Goal: Information Seeking & Learning: Learn about a topic

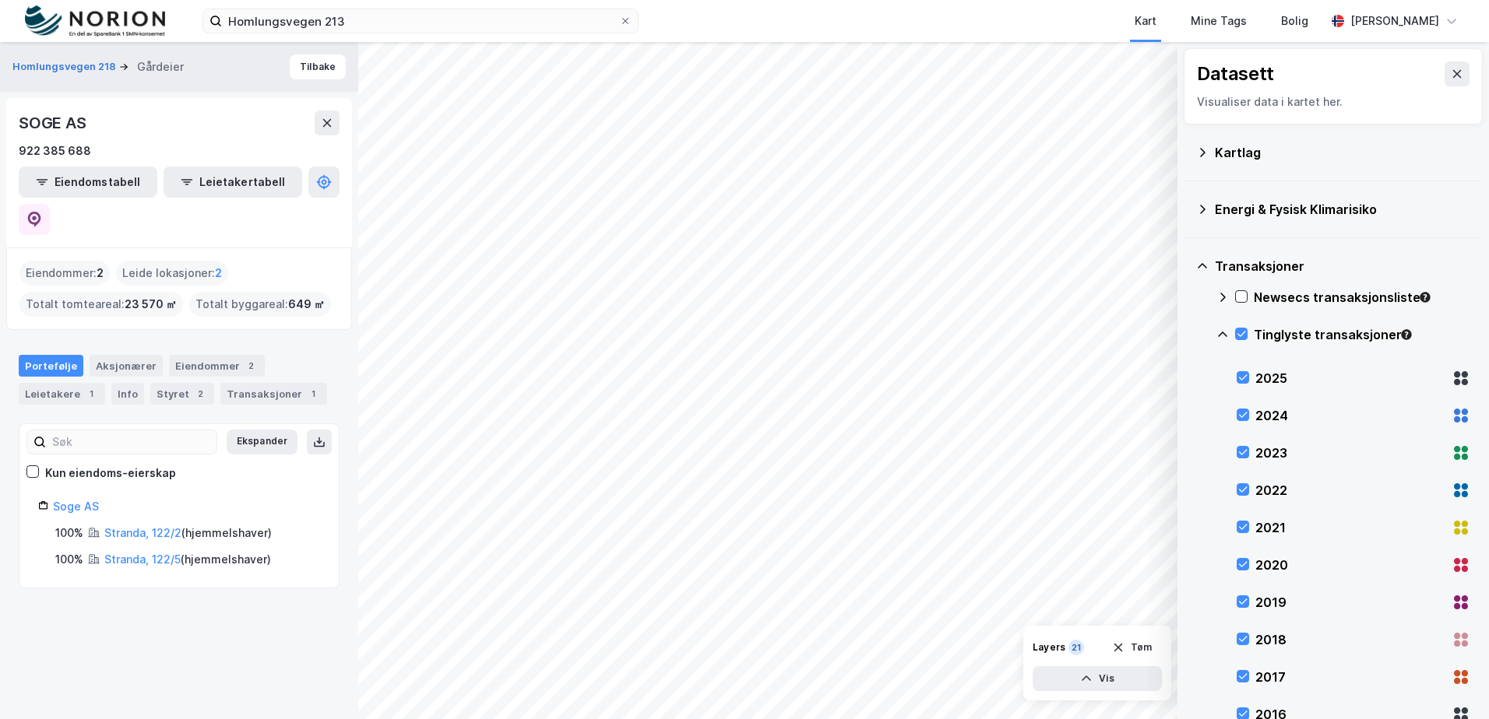
scroll to position [162, 0]
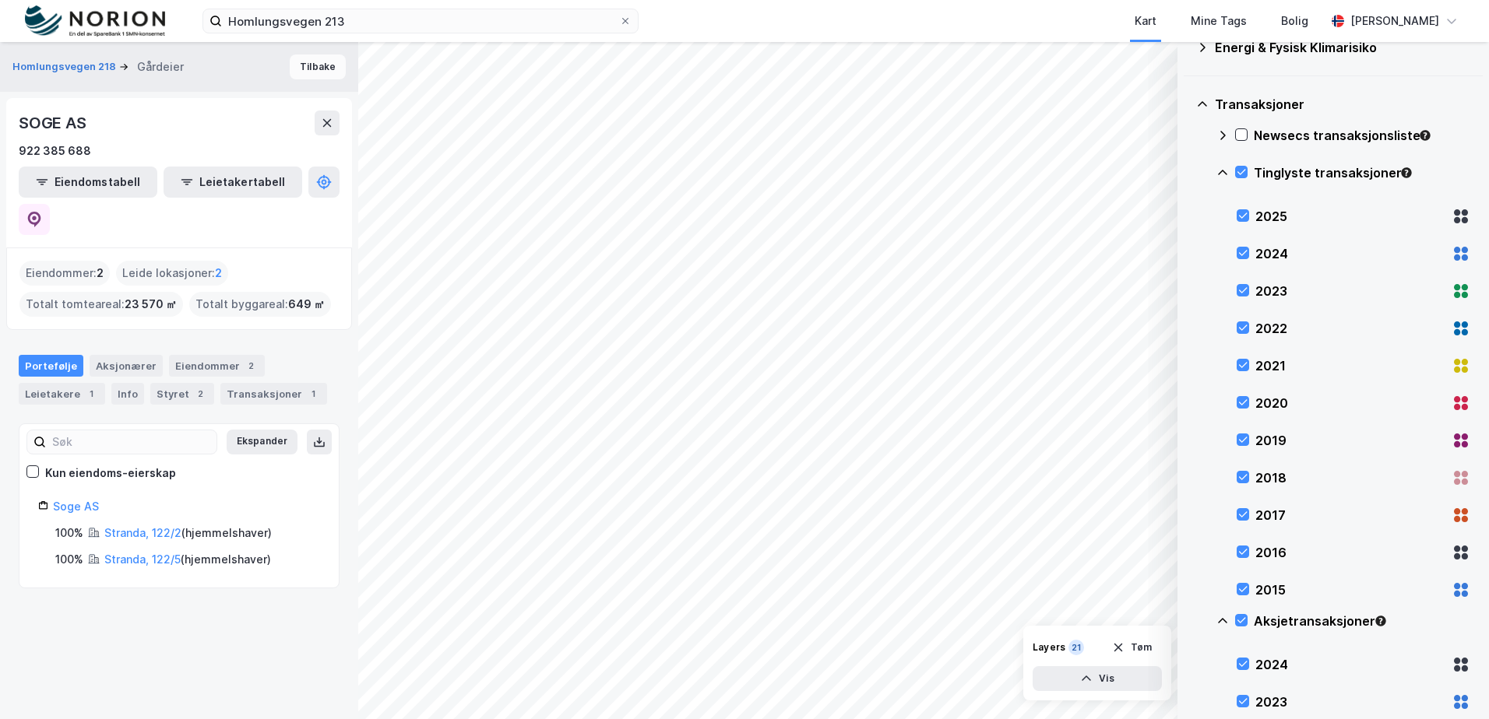
click at [319, 72] on button "Tilbake" at bounding box center [318, 66] width 56 height 25
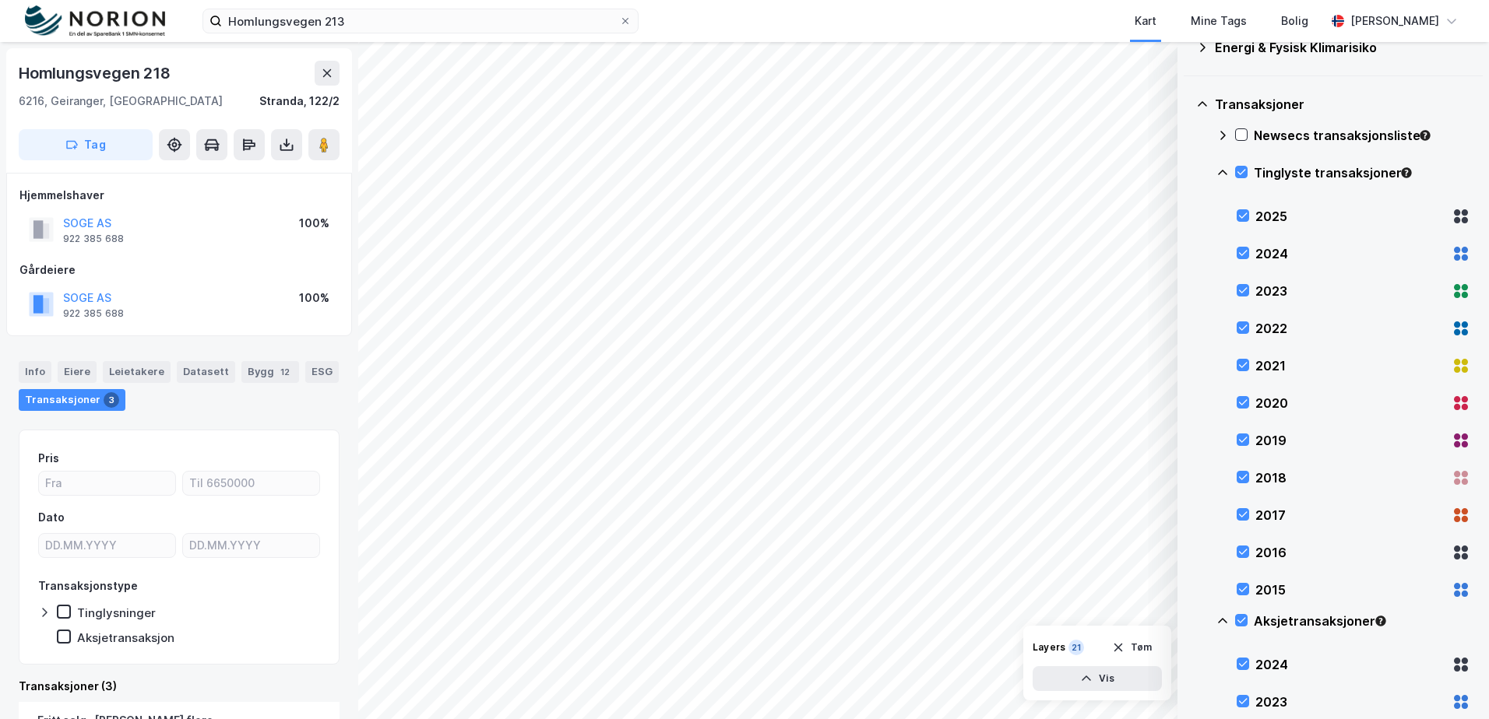
scroll to position [2, 0]
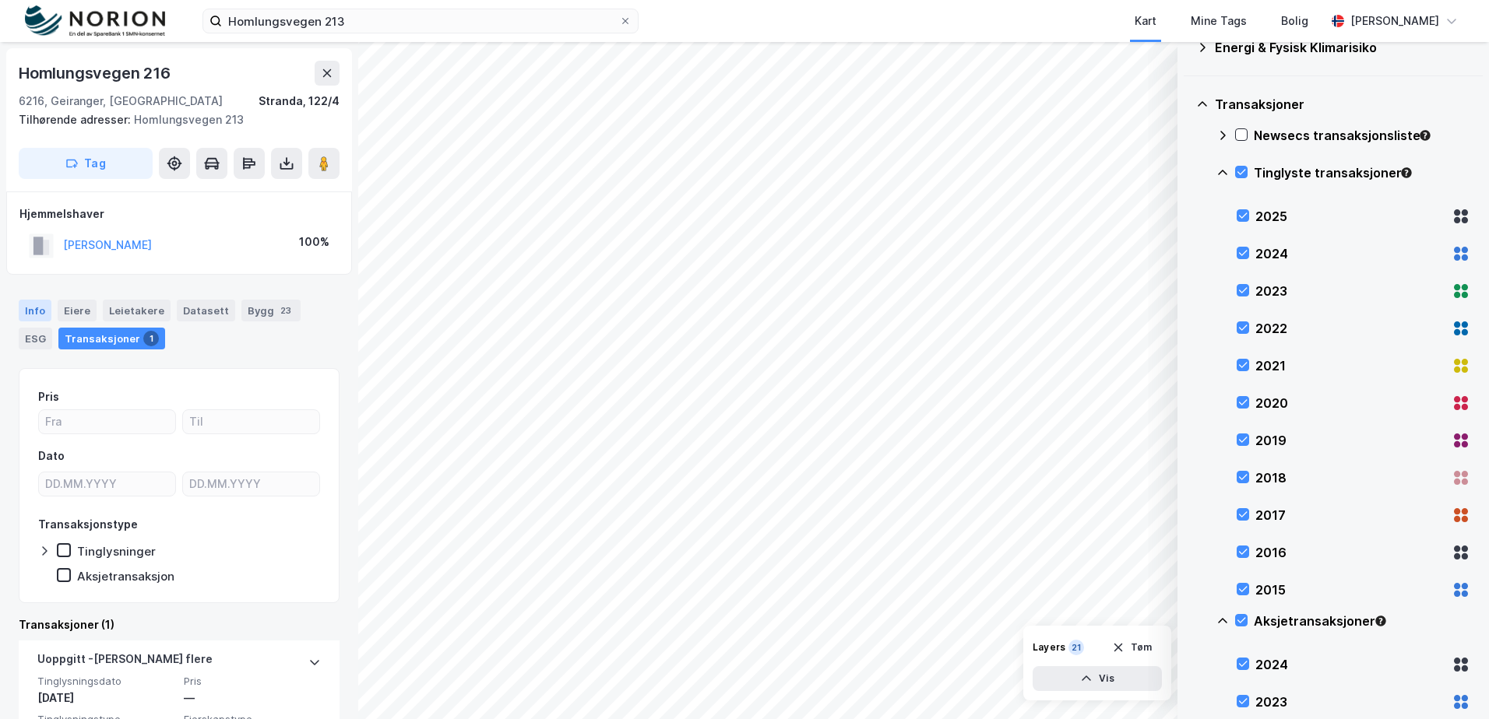
click at [40, 308] on div "Info" at bounding box center [35, 311] width 33 height 22
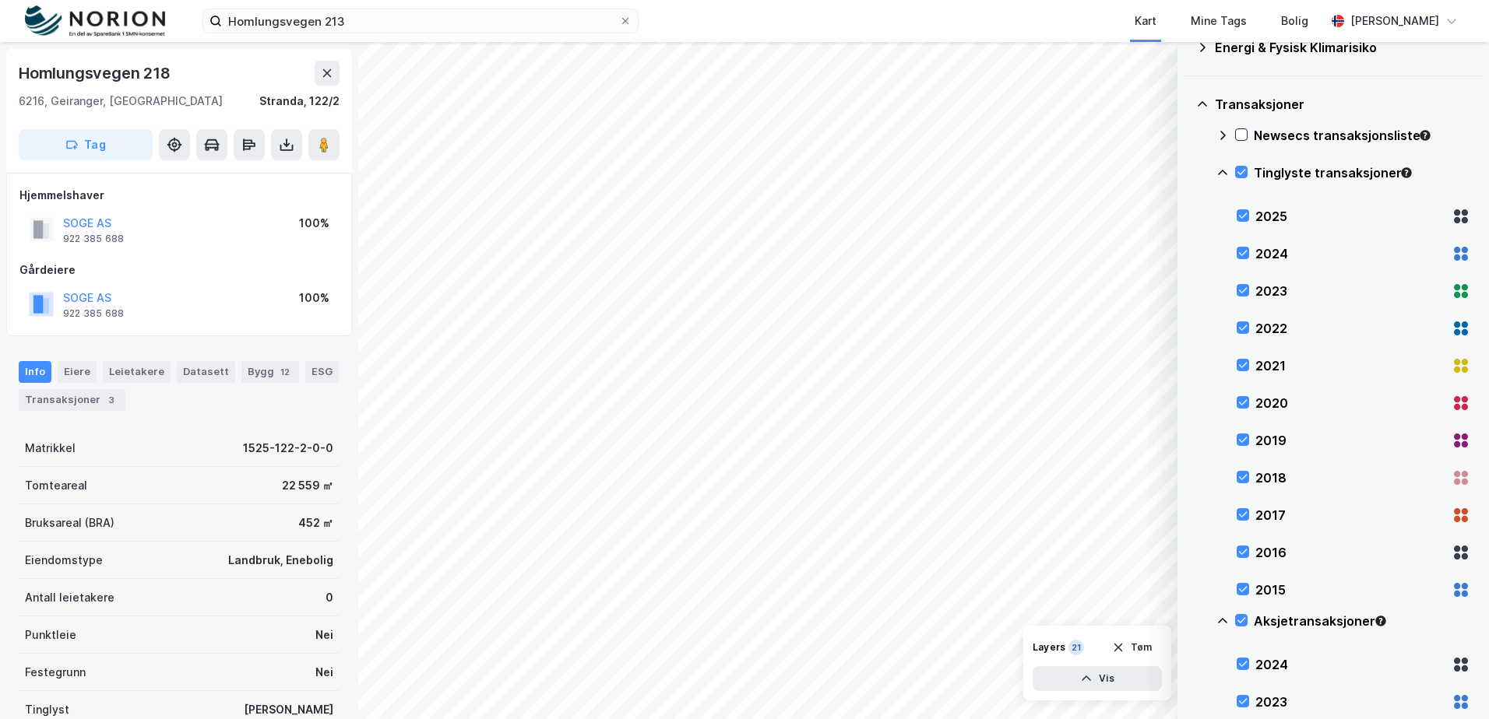
scroll to position [2, 0]
click at [0, 0] on button "SOGE AS" at bounding box center [0, 0] width 0 height 0
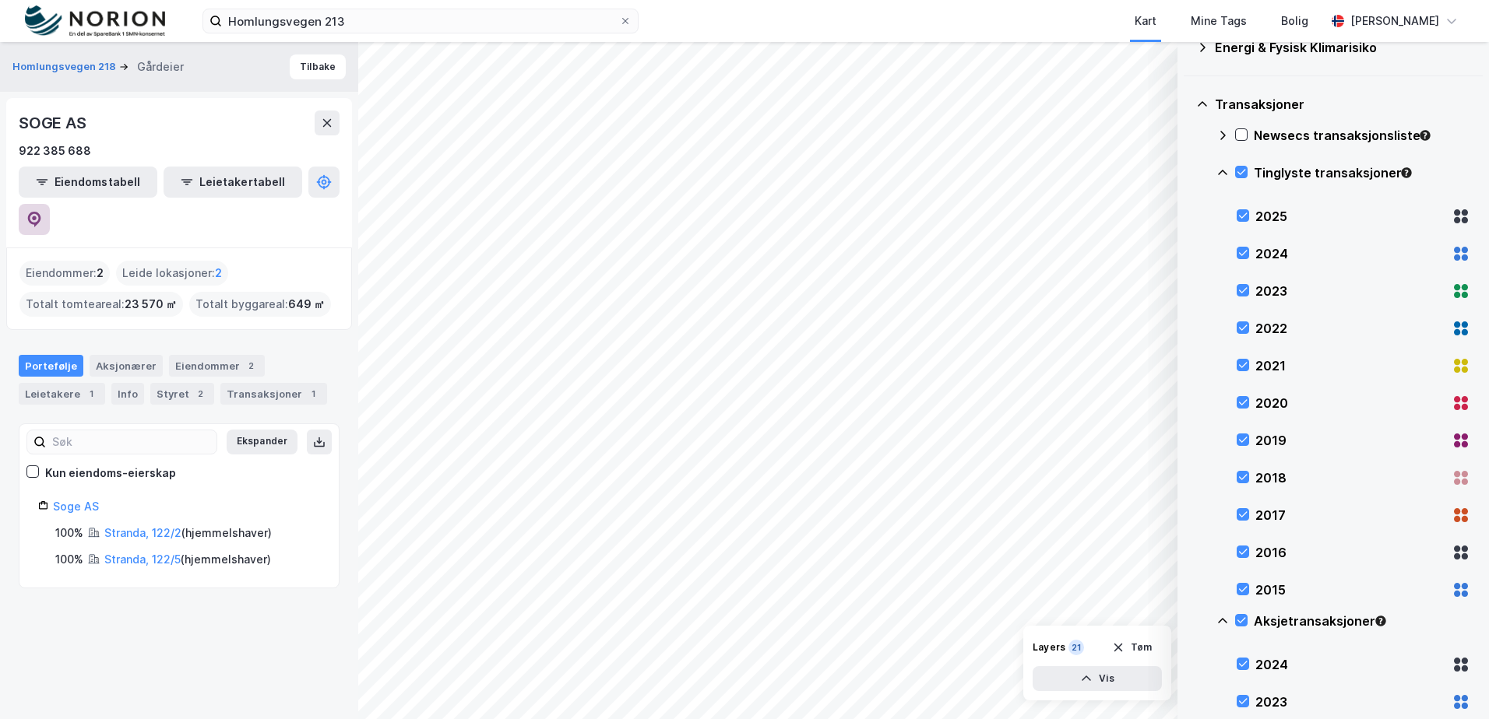
click at [42, 212] on icon at bounding box center [34, 220] width 16 height 16
click at [270, 383] on div "Transaksjoner 1" at bounding box center [273, 394] width 107 height 22
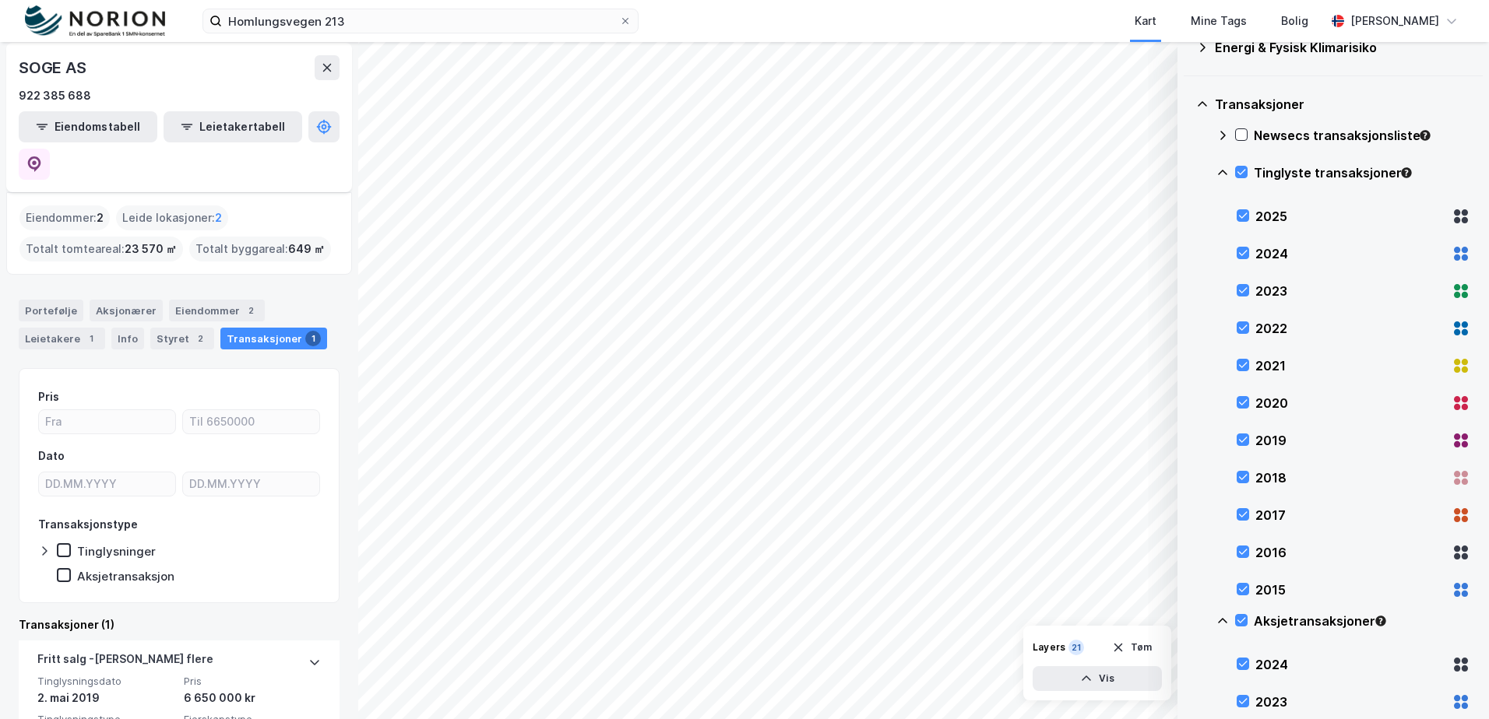
scroll to position [111, 0]
